Goal: Task Accomplishment & Management: Manage account settings

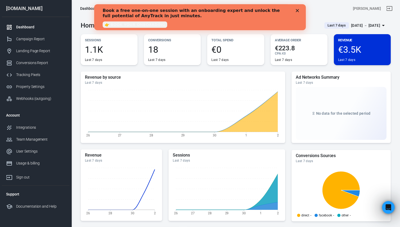
click at [297, 10] on icon "Close" at bounding box center [297, 10] width 3 height 3
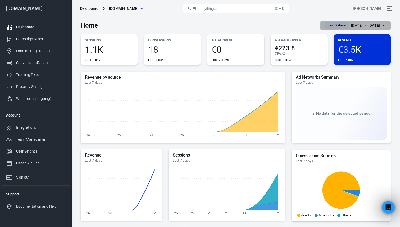
click at [333, 25] on span "Last 7 days" at bounding box center [336, 25] width 22 height 5
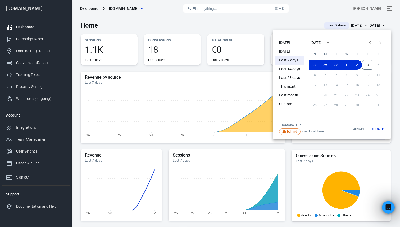
click at [282, 27] on div at bounding box center [200, 113] width 400 height 227
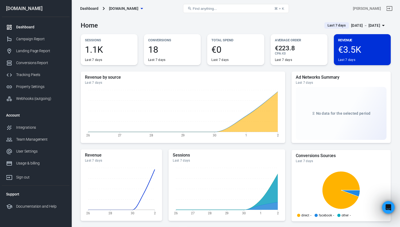
click at [325, 24] on span "Last 7 days" at bounding box center [336, 25] width 22 height 5
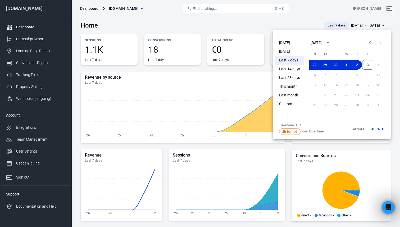
click at [288, 45] on li "[DATE]" at bounding box center [289, 42] width 29 height 9
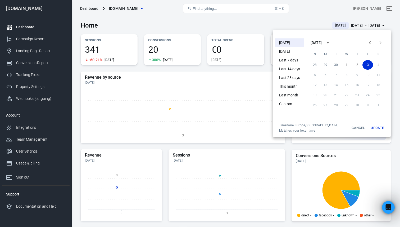
click at [374, 125] on button "Update" at bounding box center [377, 128] width 17 height 10
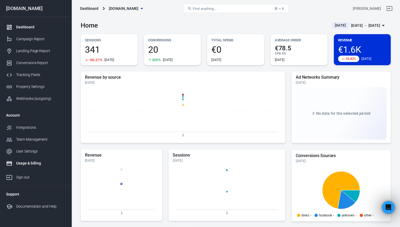
click at [32, 163] on div "Usage & billing" at bounding box center [40, 163] width 49 height 6
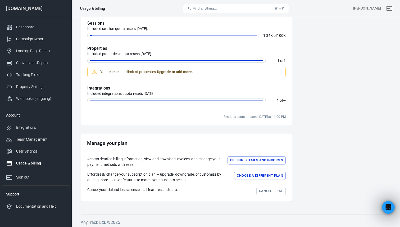
scroll to position [157, 0]
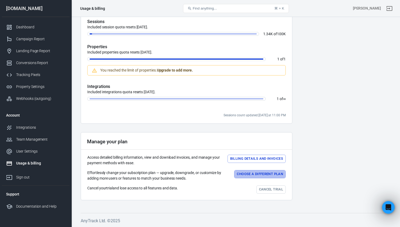
click at [254, 175] on button "Choose a different plan" at bounding box center [260, 174] width 52 height 8
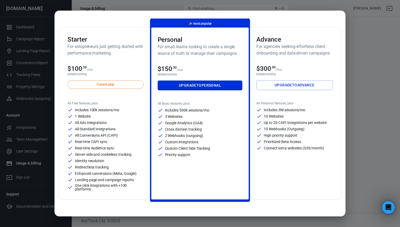
scroll to position [20, 0]
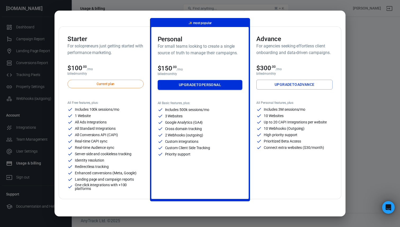
click at [201, 85] on link "Upgrade to Personal" at bounding box center [200, 85] width 85 height 10
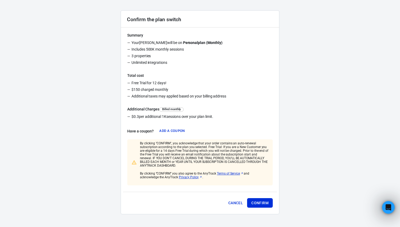
scroll to position [62, 0]
click at [266, 203] on button "Confirm" at bounding box center [260, 203] width 26 height 10
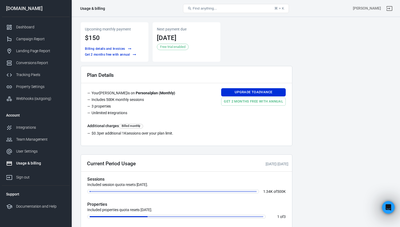
scroll to position [3, 0]
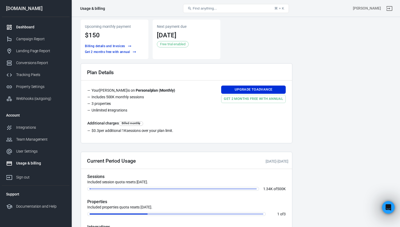
click at [41, 27] on div "Dashboard" at bounding box center [40, 27] width 49 height 6
